Goal: Find specific page/section: Find specific page/section

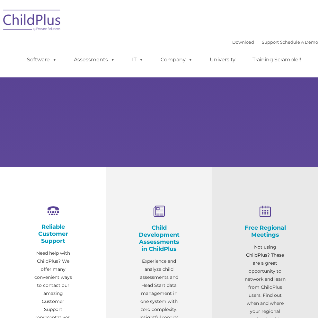
select select "MEDIUM"
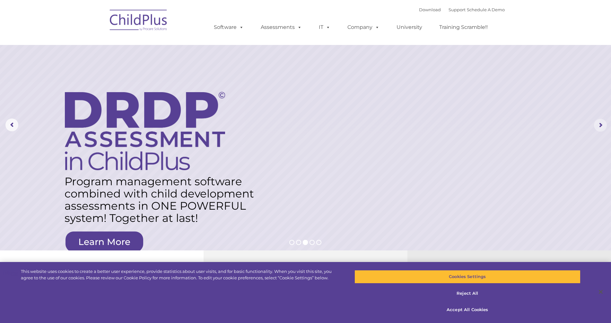
click at [318, 124] on rs-arrow at bounding box center [600, 125] width 13 height 13
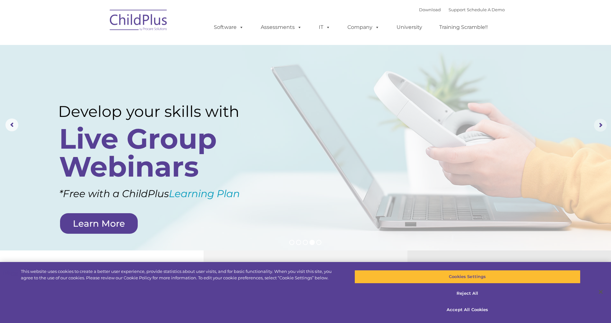
click at [318, 125] on rs-arrow at bounding box center [600, 125] width 13 height 13
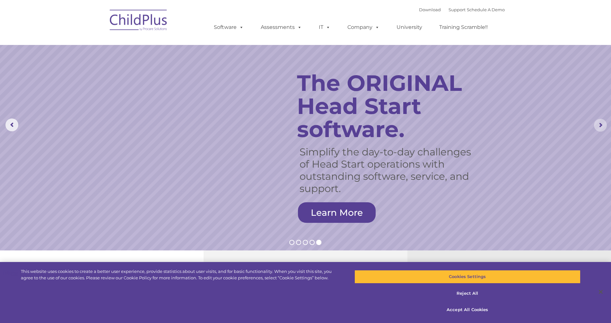
click at [318, 125] on rs-arrow at bounding box center [600, 125] width 13 height 13
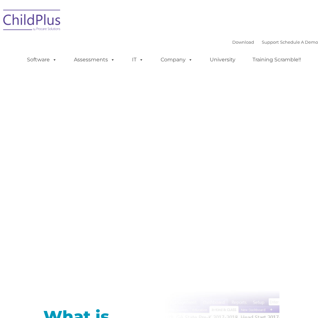
type input ""
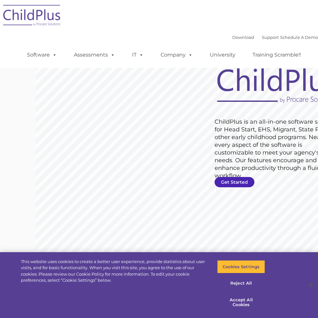
click at [214, 179] on link "Get Started" at bounding box center [234, 182] width 40 height 10
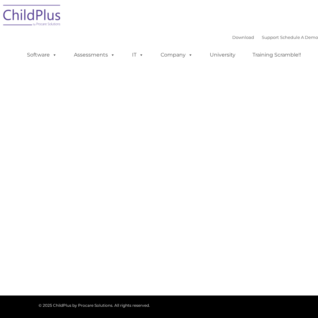
select select "MEDIUM"
